Goal: Task Accomplishment & Management: Manage account settings

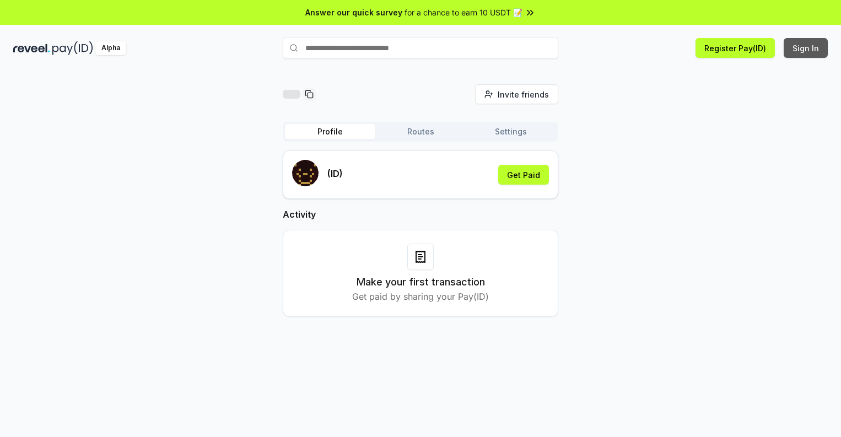
click at [806, 48] on button "Sign In" at bounding box center [805, 48] width 44 height 20
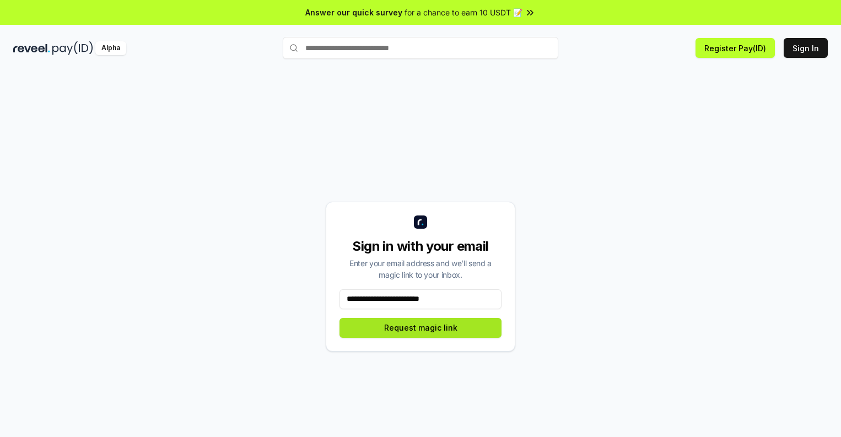
type input "**********"
click at [420, 327] on button "Request magic link" at bounding box center [420, 328] width 162 height 20
